Goal: Transaction & Acquisition: Book appointment/travel/reservation

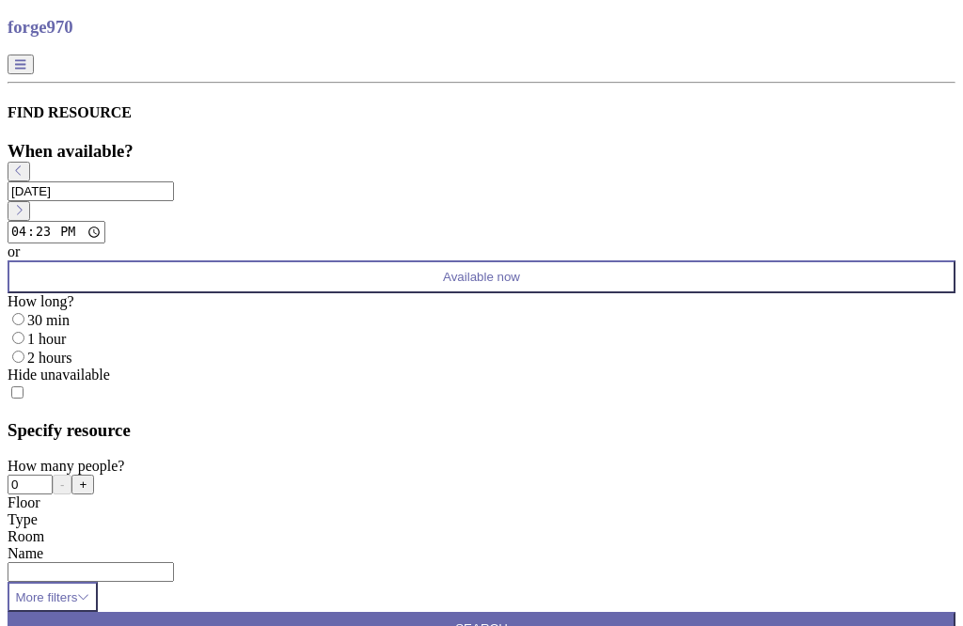
scroll to position [41, 0]
click at [70, 312] on label "30 min" at bounding box center [48, 320] width 42 height 16
click at [24, 313] on input "30 min" at bounding box center [18, 319] width 12 height 12
radio input "true"
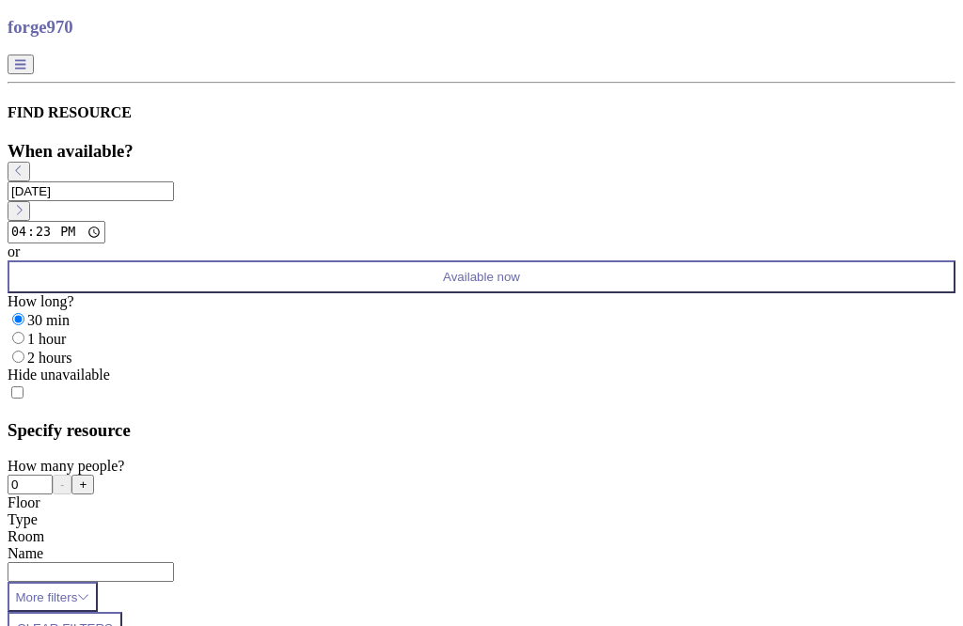
scroll to position [7, 7]
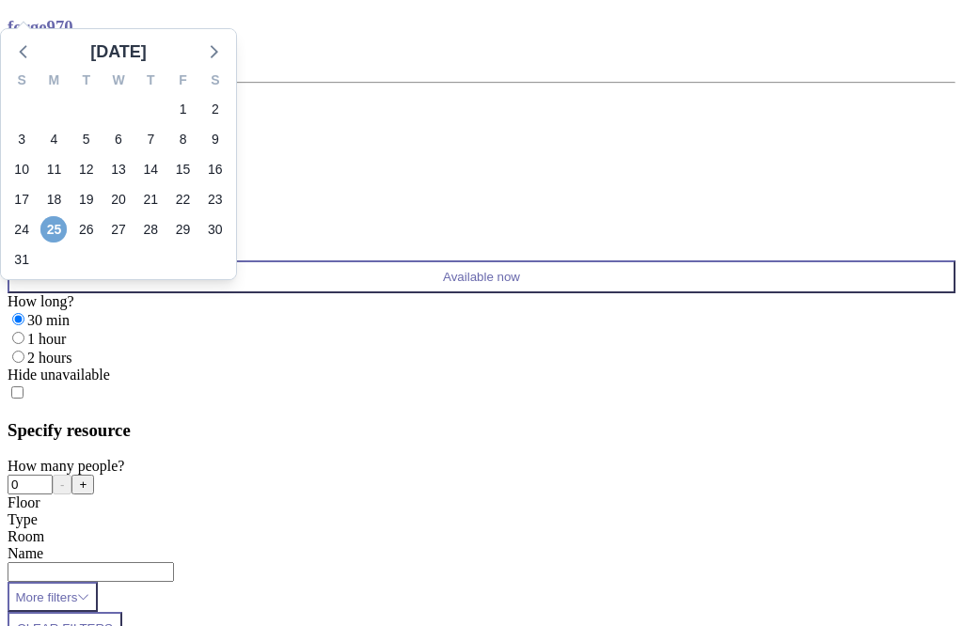
click at [67, 243] on span "25" at bounding box center [53, 229] width 26 height 26
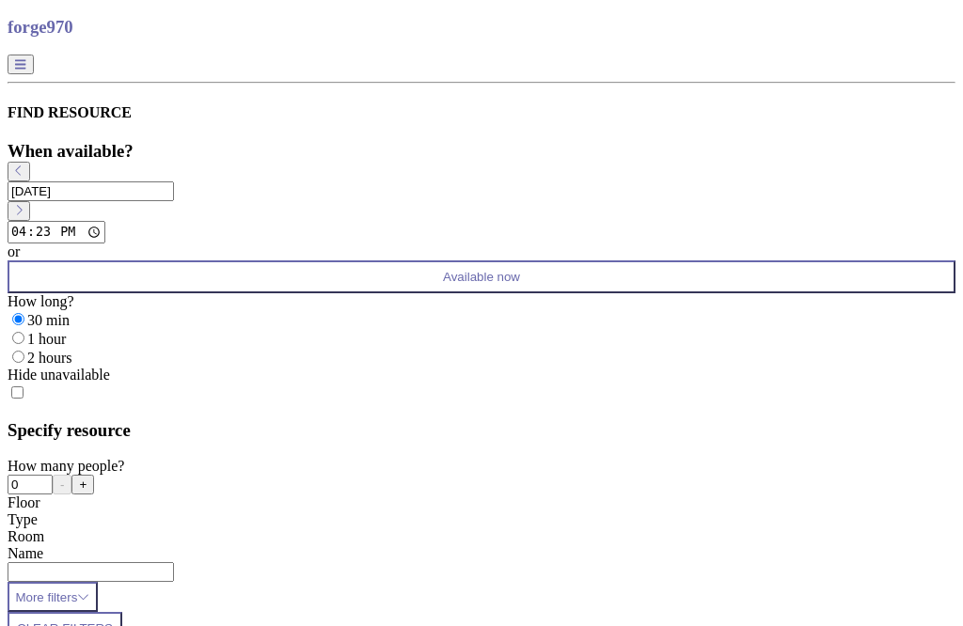
click at [520, 270] on span "Available now" at bounding box center [481, 277] width 77 height 14
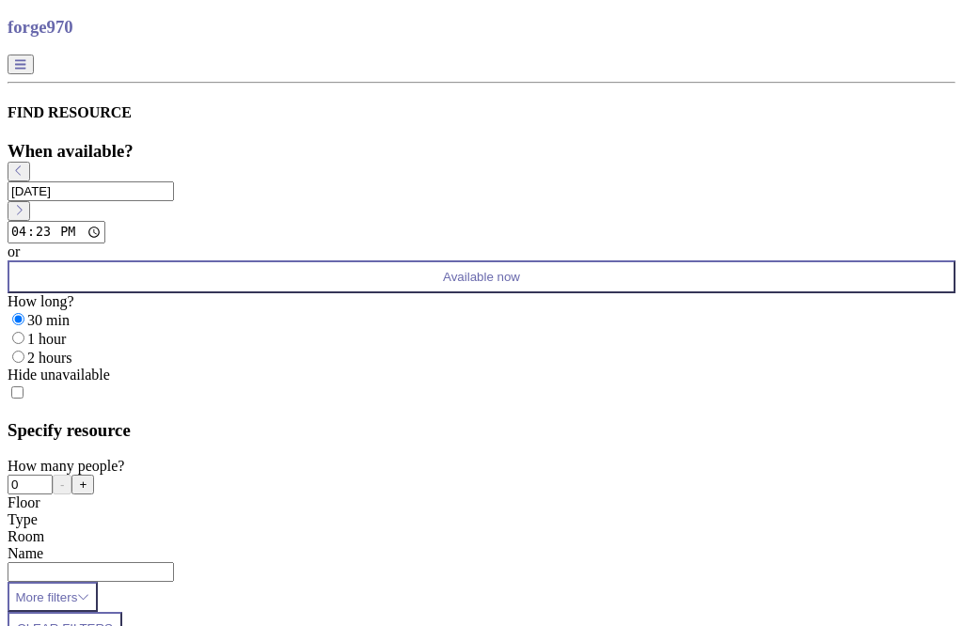
scroll to position [193, 0]
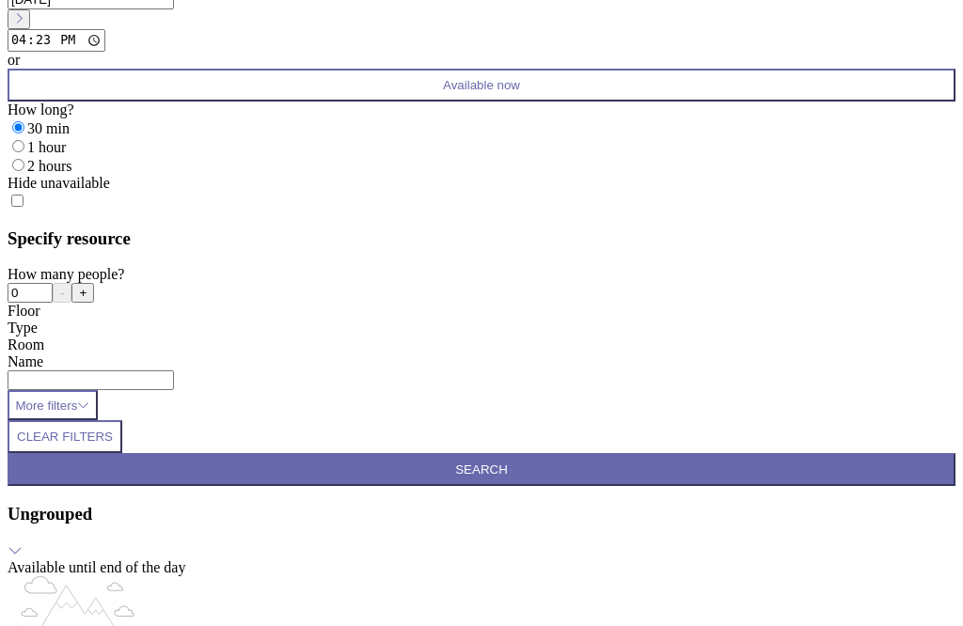
type input "T"
type input "Guest"
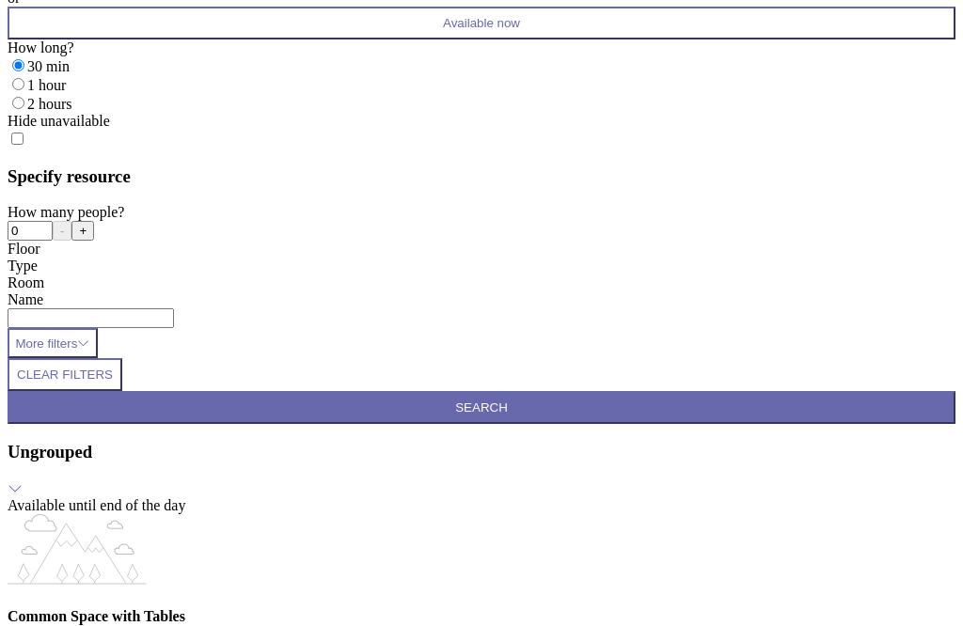
scroll to position [647, 0]
type input "Guest"
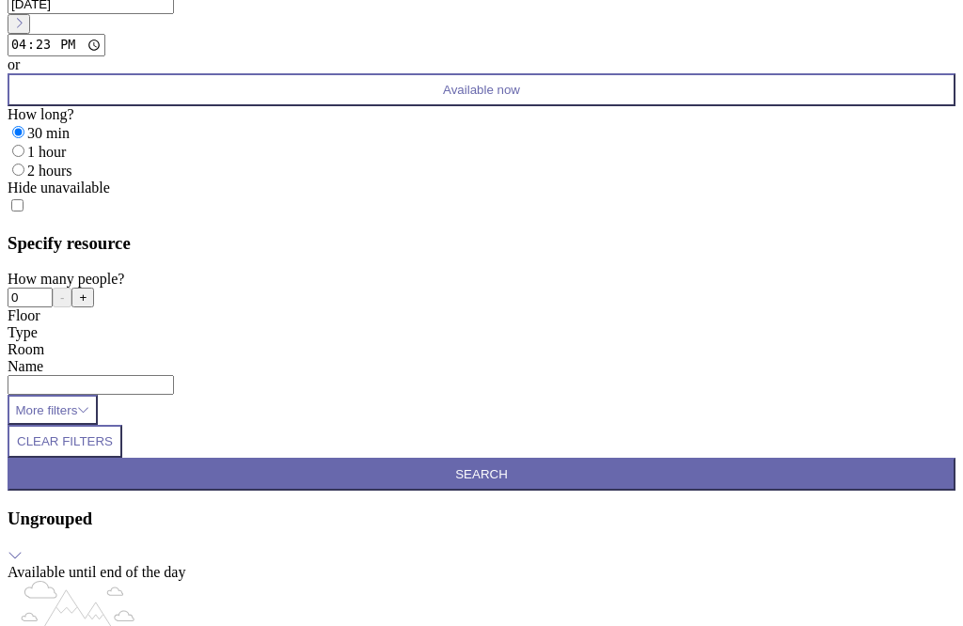
type input "c"
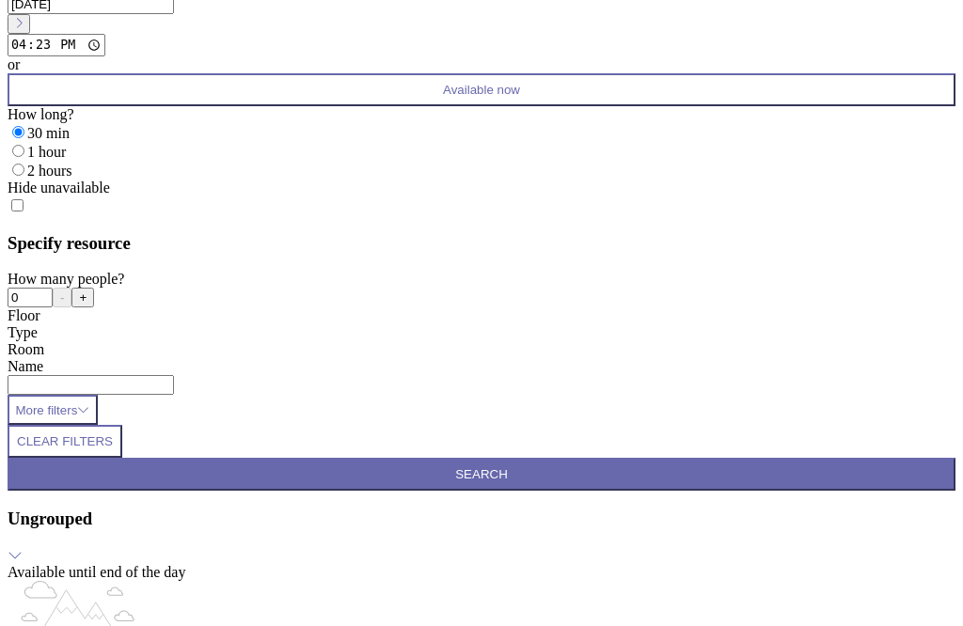
scroll to position [728, 0]
type input "[PERSON_NAME][EMAIL_ADDRESS][PERSON_NAME][DOMAIN_NAME]"
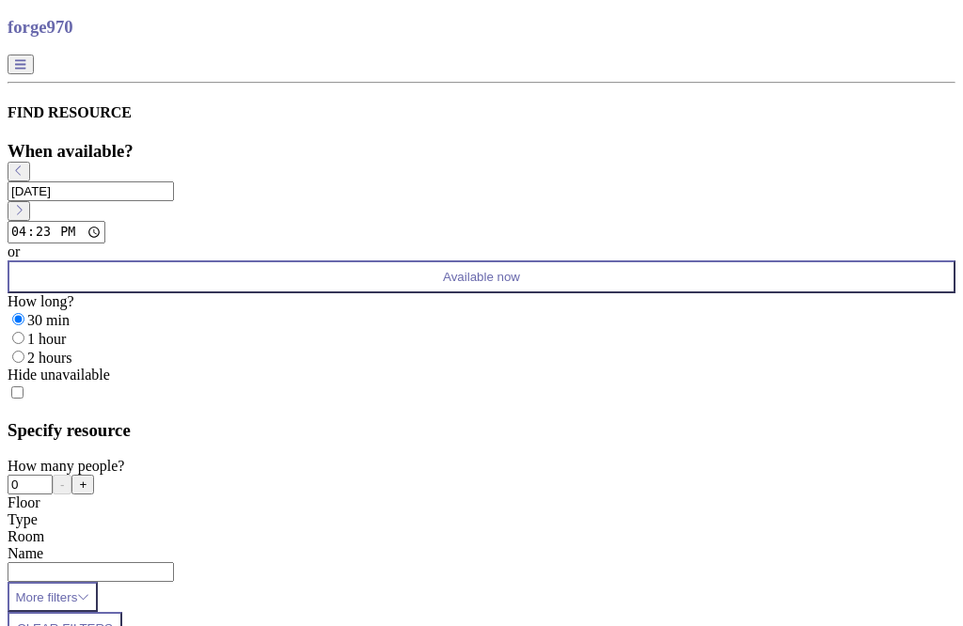
scroll to position [0, 0]
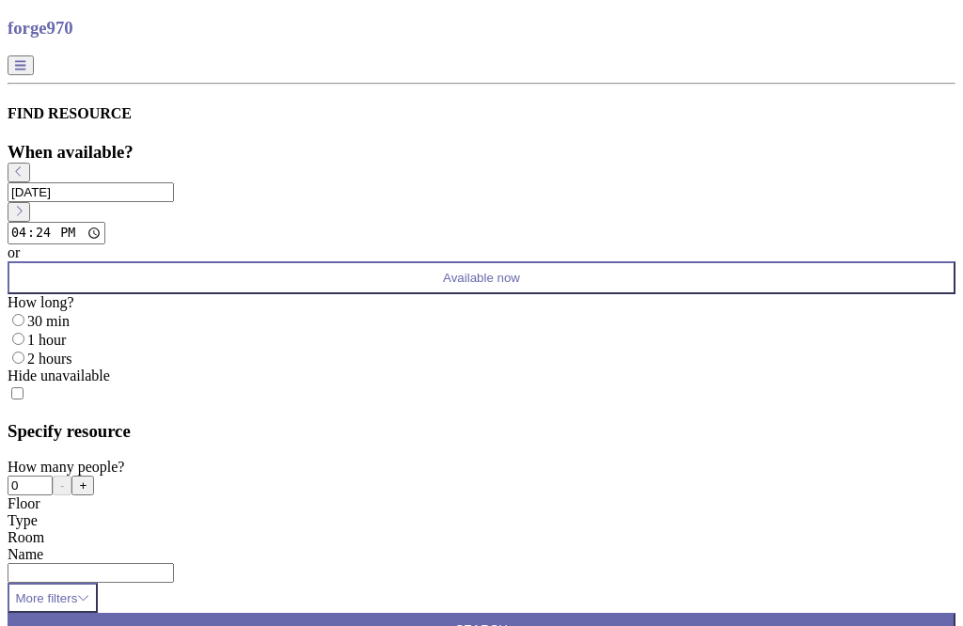
scroll to position [16, 84]
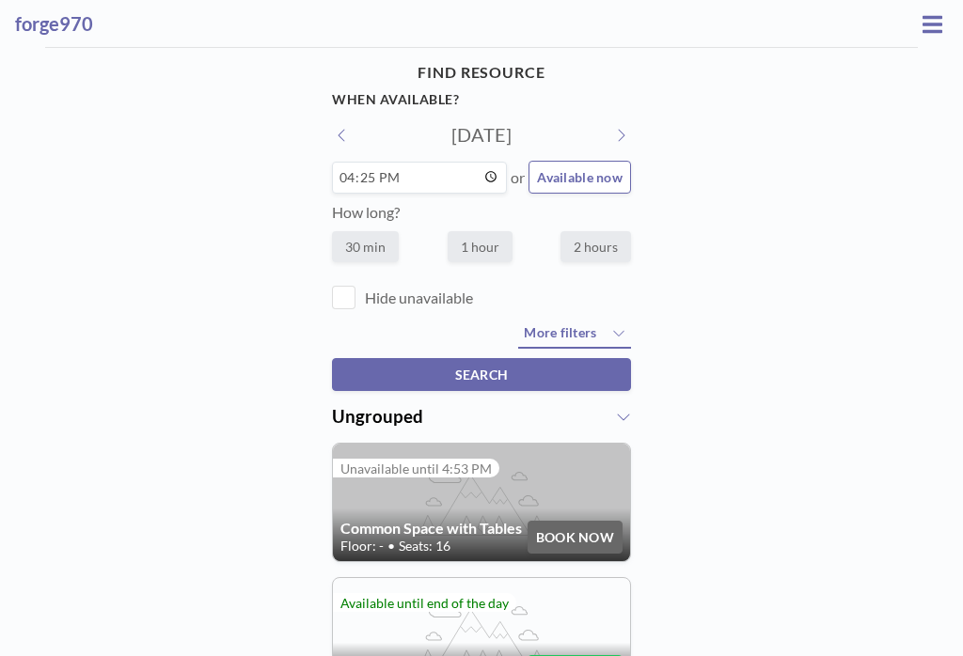
scroll to position [16, 84]
